Goal: Check status

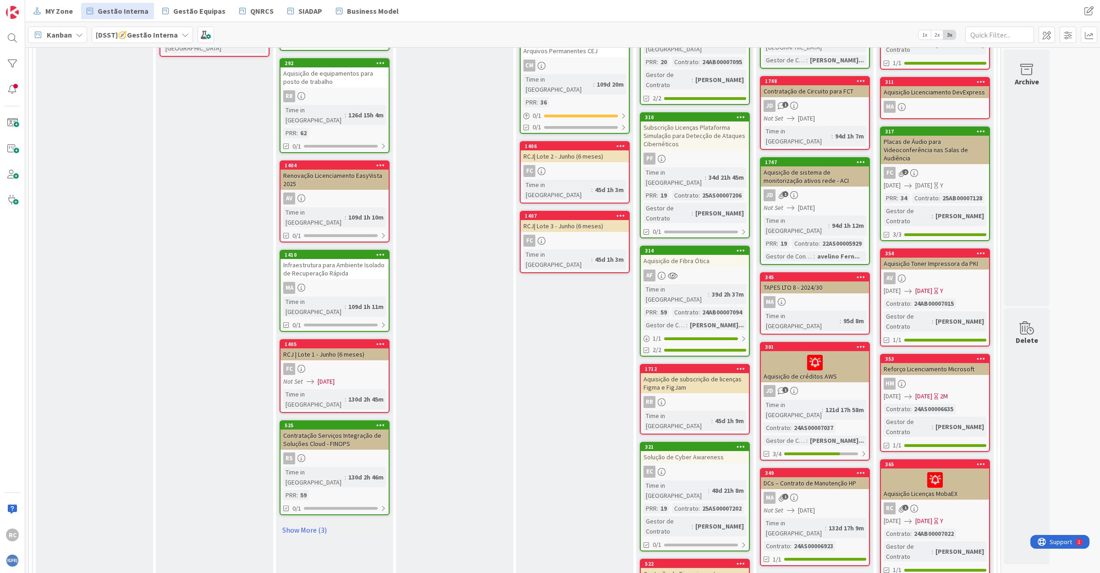
scroll to position [687, 0]
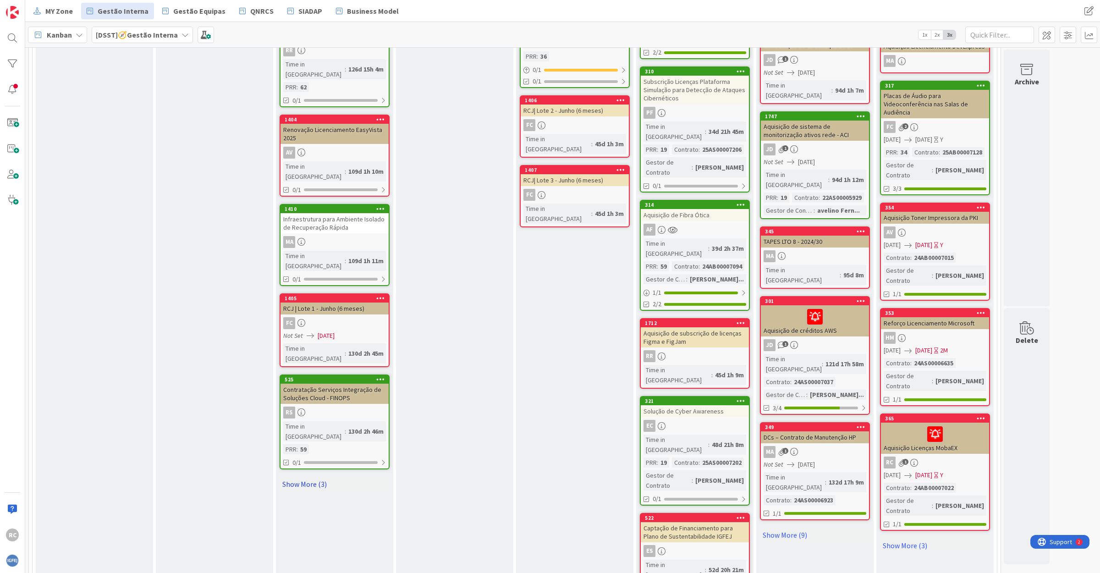
click at [315, 477] on link "Show More (3)" at bounding box center [335, 484] width 110 height 15
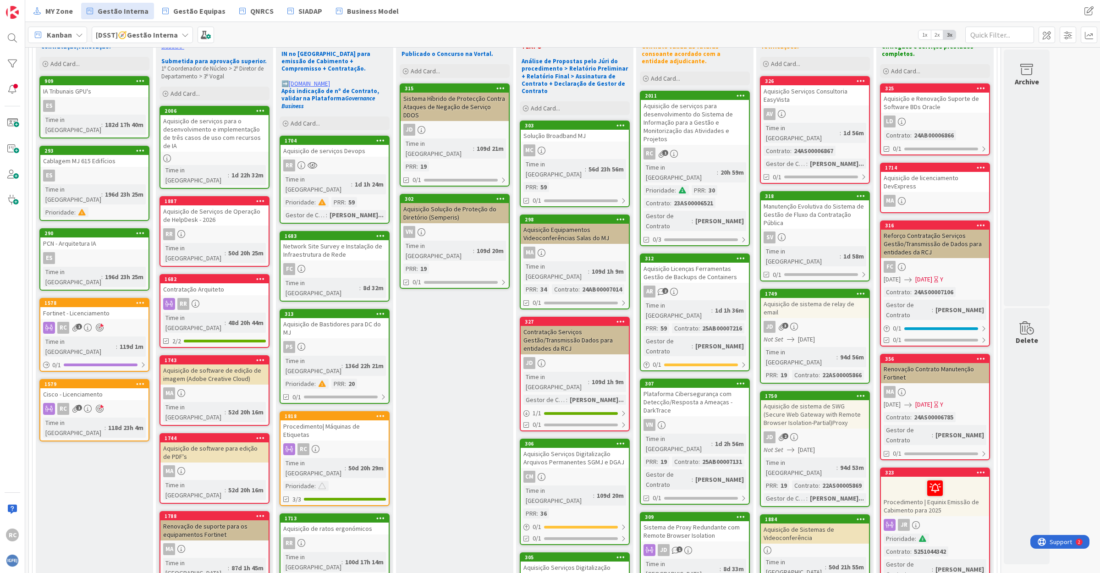
scroll to position [0, 0]
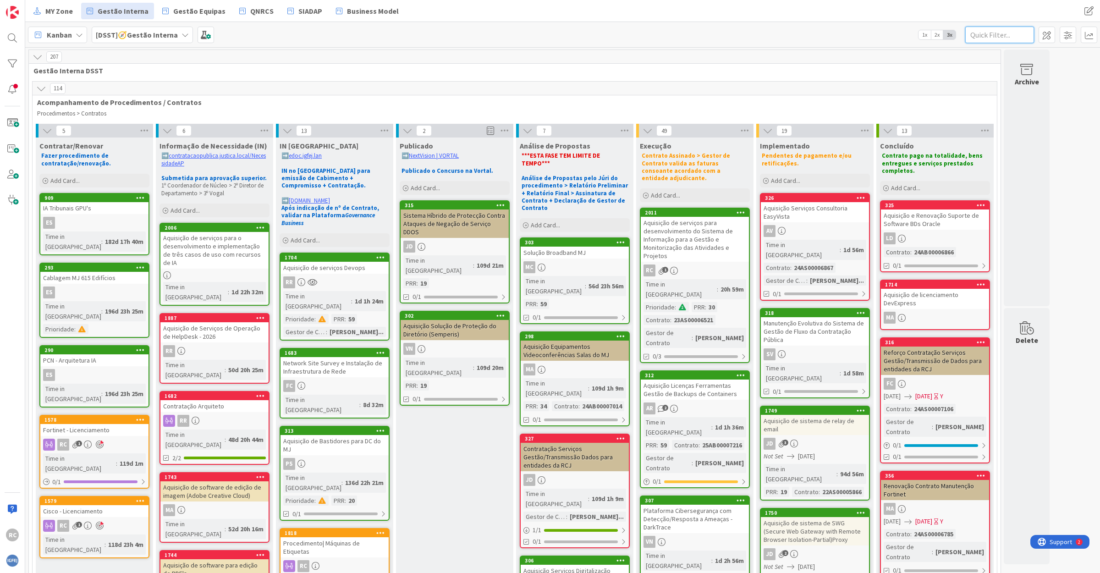
click at [1000, 41] on input "text" at bounding box center [999, 35] width 69 height 16
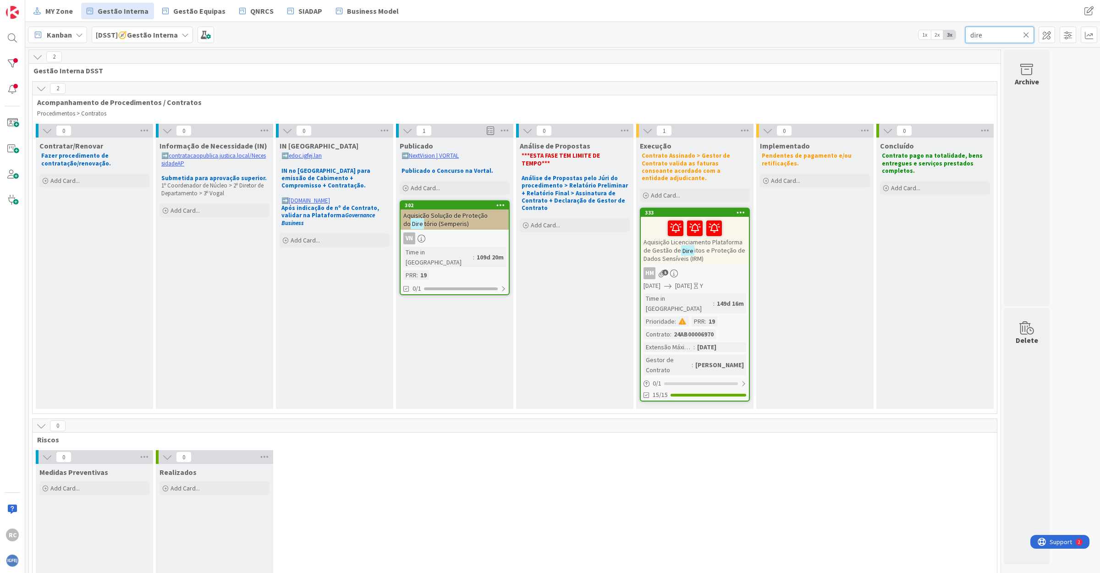
type input "dire"
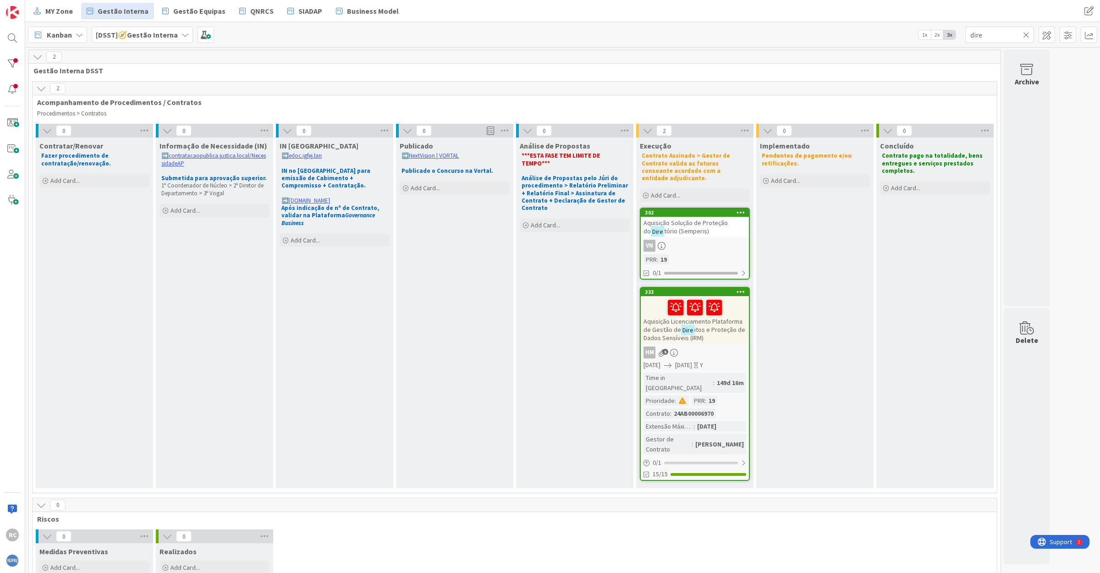
click at [672, 227] on span "tório (Semperis)" at bounding box center [686, 231] width 45 height 8
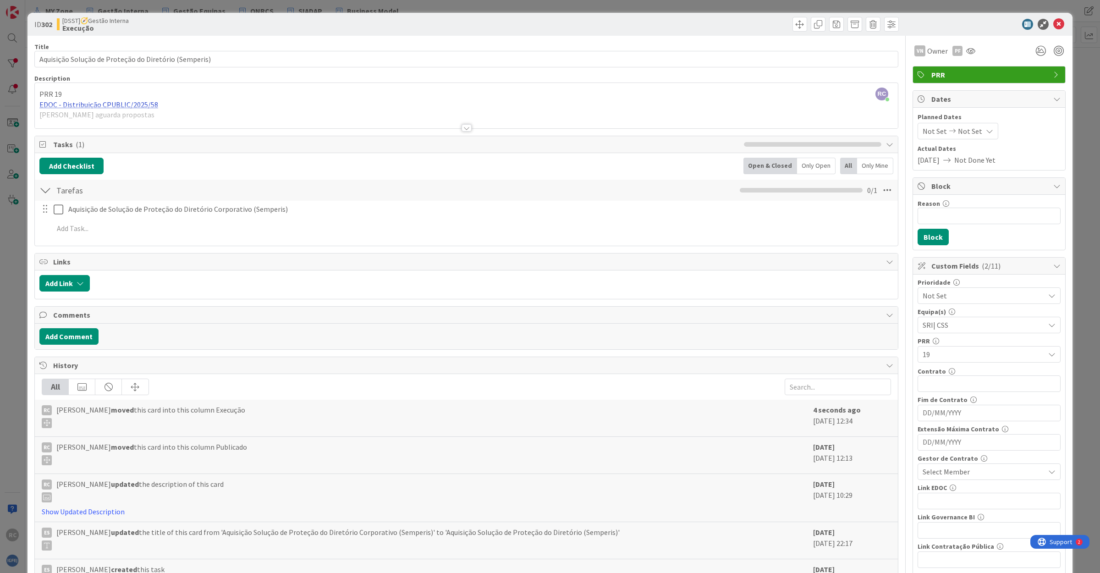
click at [115, 101] on div "RC [PERSON_NAME] just joined PRR 19 EDOC - Distribuição CPUBLIC/2025/58 [PERSON…" at bounding box center [466, 105] width 863 height 45
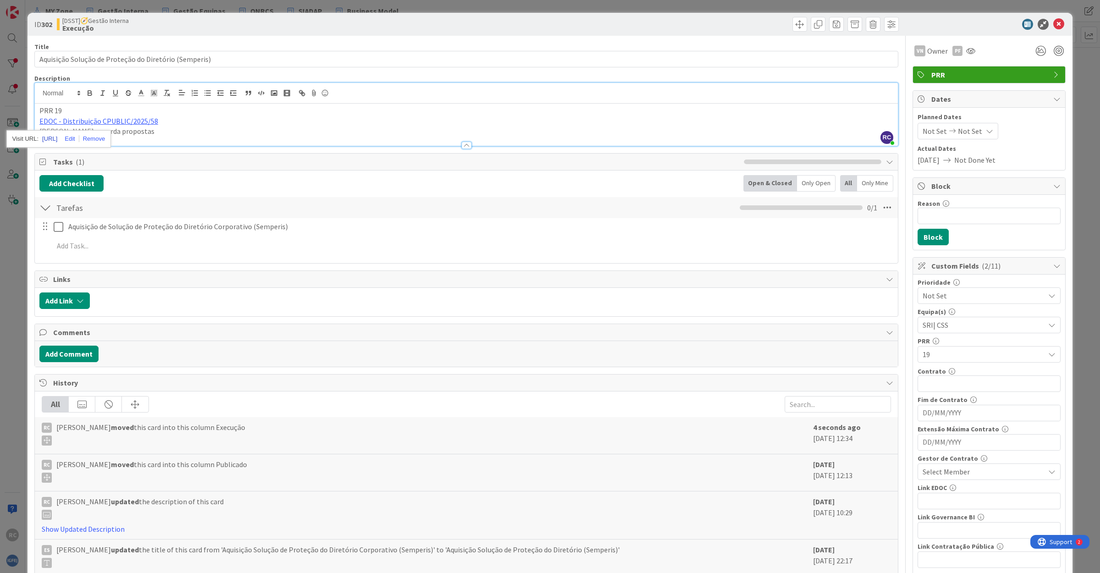
click at [57, 139] on link "[URL]" at bounding box center [49, 139] width 15 height 12
drag, startPoint x: 251, startPoint y: 122, endPoint x: 240, endPoint y: 129, distance: 13.2
click at [251, 122] on p "EDOC - Distribuição CPUBLIC/2025/58" at bounding box center [466, 121] width 854 height 11
click at [164, 133] on p "[PERSON_NAME] aguarda propostas" at bounding box center [466, 131] width 854 height 11
click at [93, 132] on p "Adjudicado" at bounding box center [466, 131] width 854 height 11
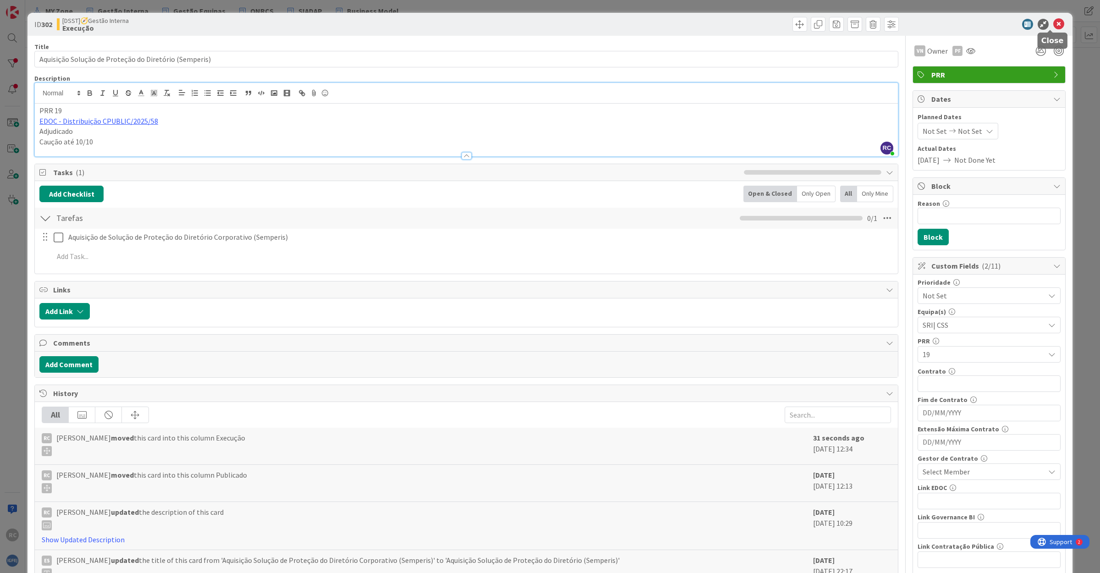
click at [1053, 23] on icon at bounding box center [1058, 24] width 11 height 11
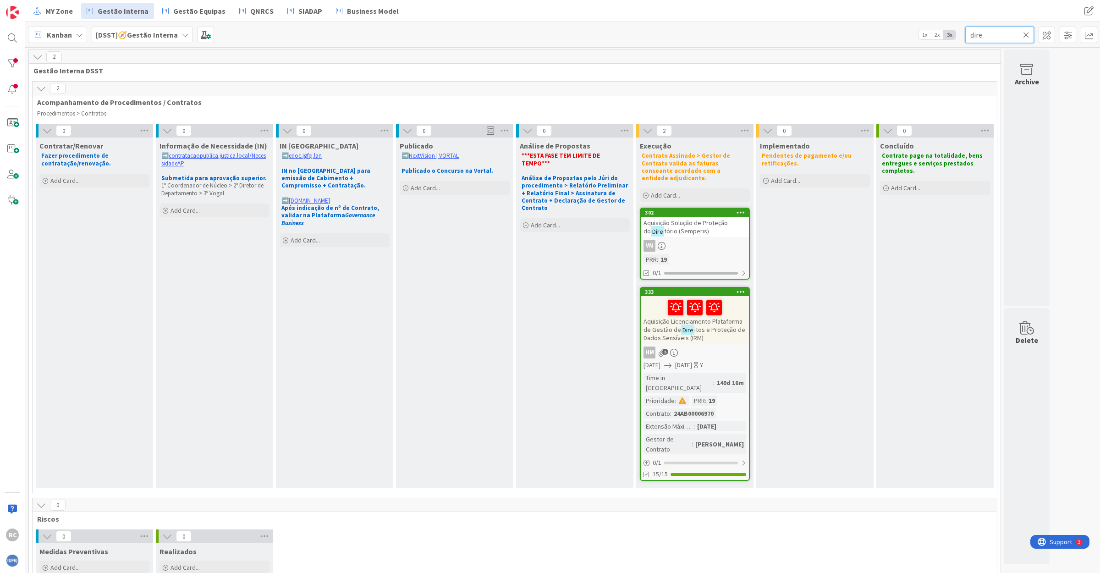
click at [990, 37] on input "dire" at bounding box center [999, 35] width 69 height 16
